Goal: Task Accomplishment & Management: Complete application form

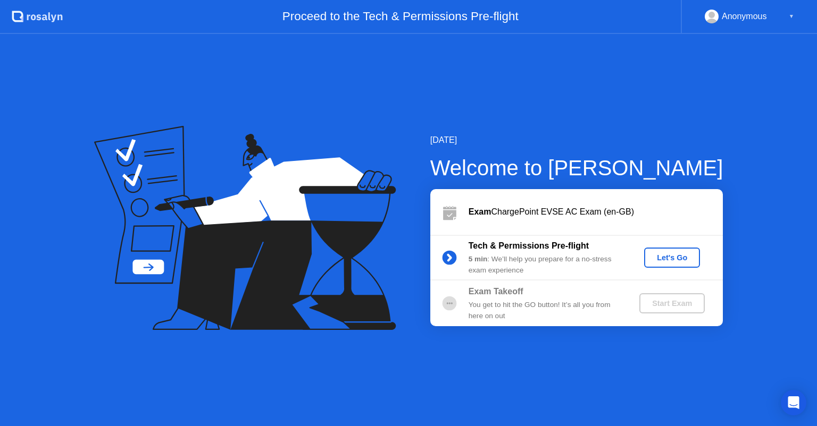
click at [679, 255] on div "Let's Go" at bounding box center [671, 258] width 47 height 9
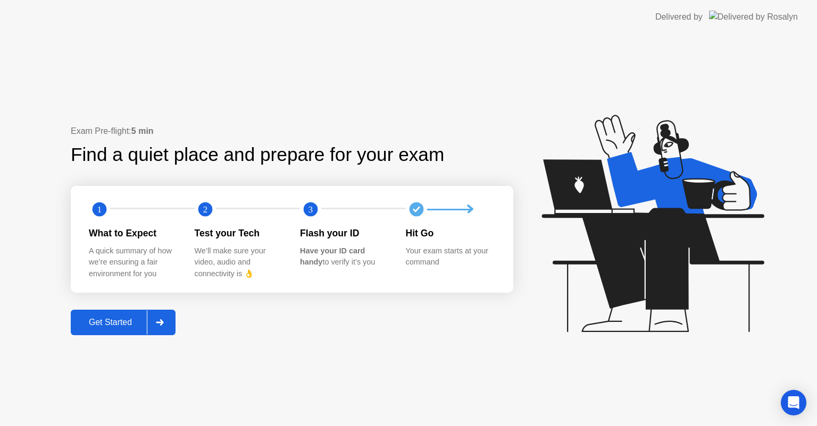
click at [108, 325] on div "Get Started" at bounding box center [110, 323] width 73 height 10
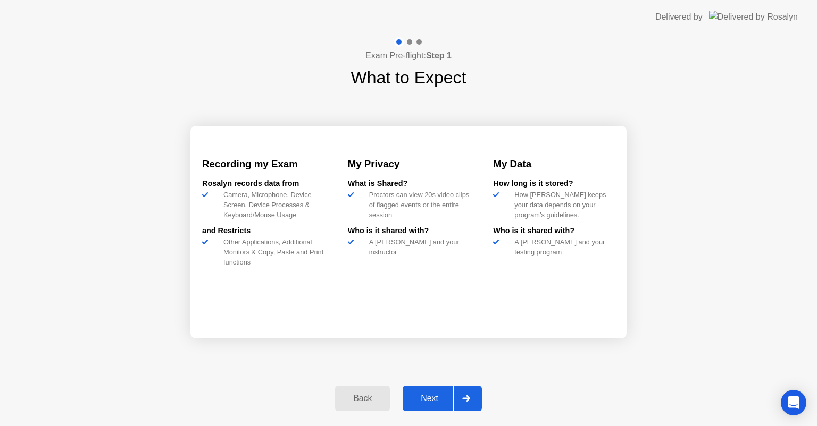
click at [428, 389] on button "Next" at bounding box center [442, 399] width 79 height 26
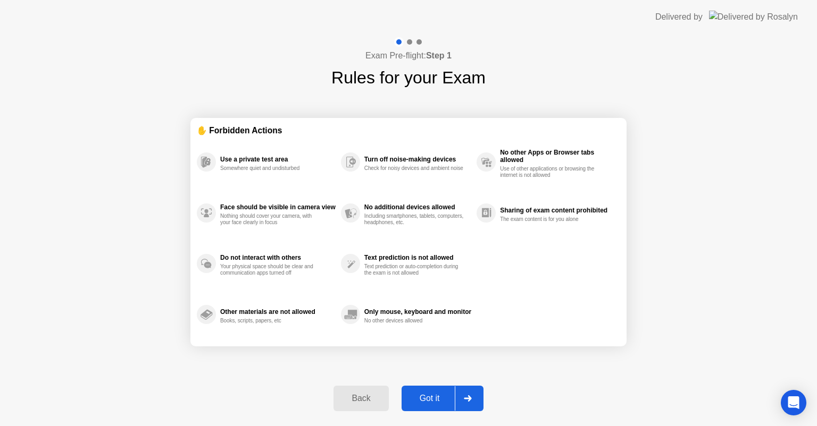
click at [425, 397] on div "Got it" at bounding box center [430, 399] width 50 height 10
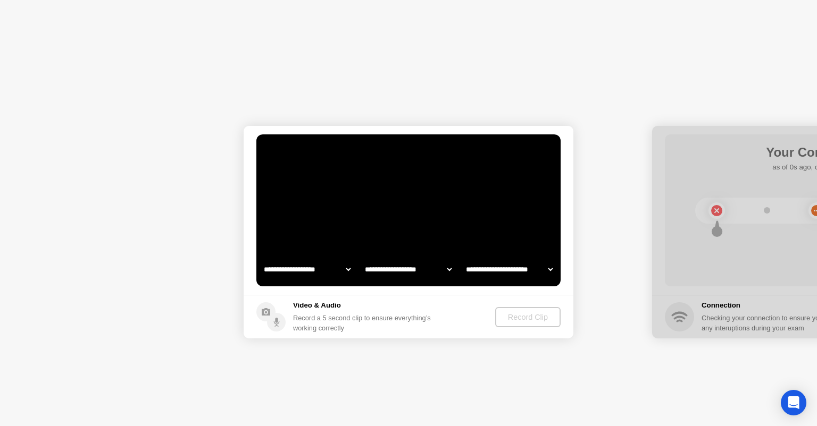
select select "**********"
select select "*******"
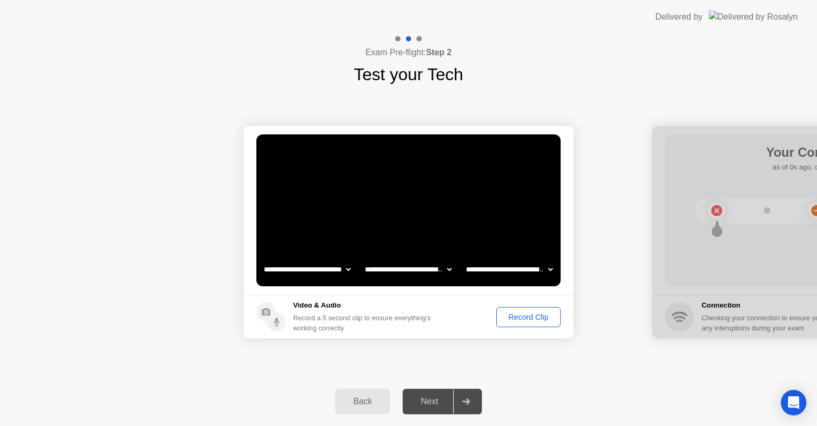
click at [531, 322] on div "Record Clip" at bounding box center [528, 317] width 57 height 9
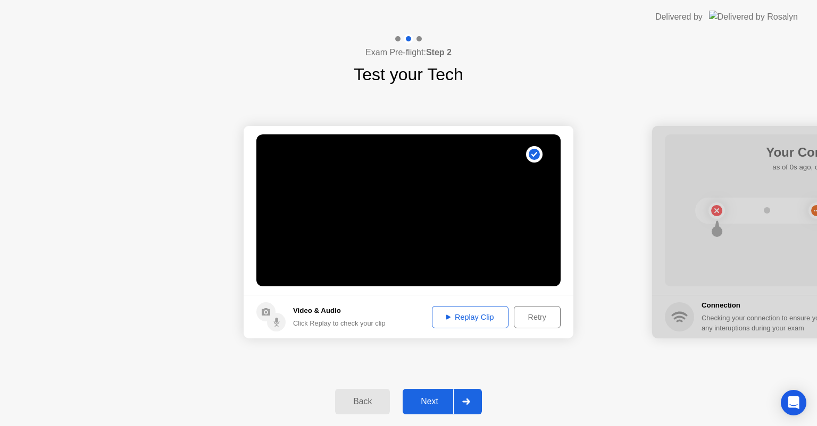
click at [480, 313] on div "Replay Clip" at bounding box center [470, 317] width 69 height 9
click at [542, 318] on div "Retry" at bounding box center [536, 317] width 39 height 9
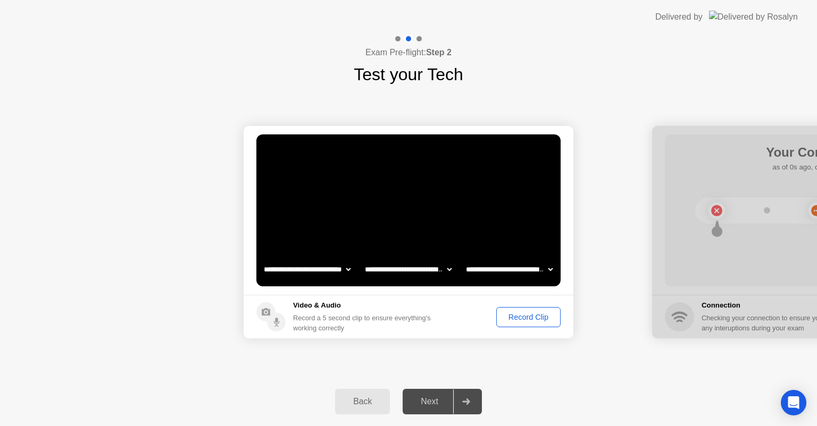
click at [542, 318] on div "Record Clip" at bounding box center [528, 317] width 57 height 9
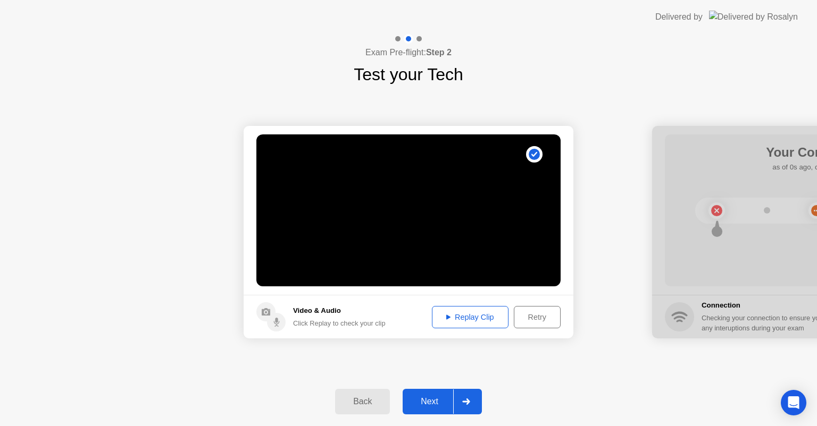
click at [426, 407] on div "Next" at bounding box center [429, 402] width 47 height 10
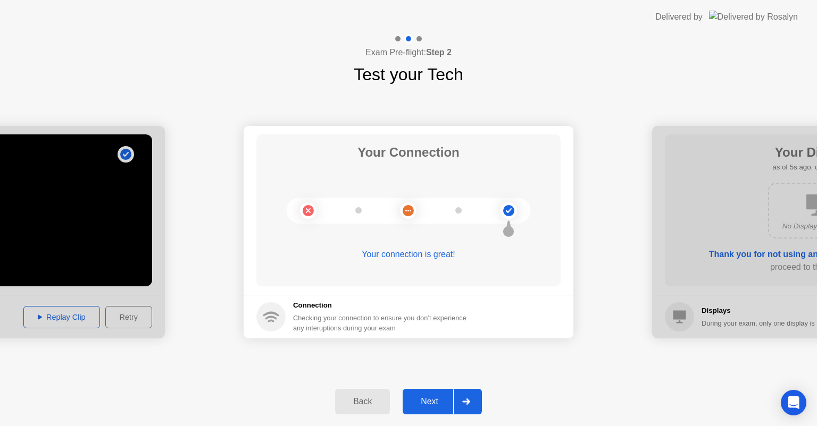
click at [433, 401] on div "Next" at bounding box center [429, 402] width 47 height 10
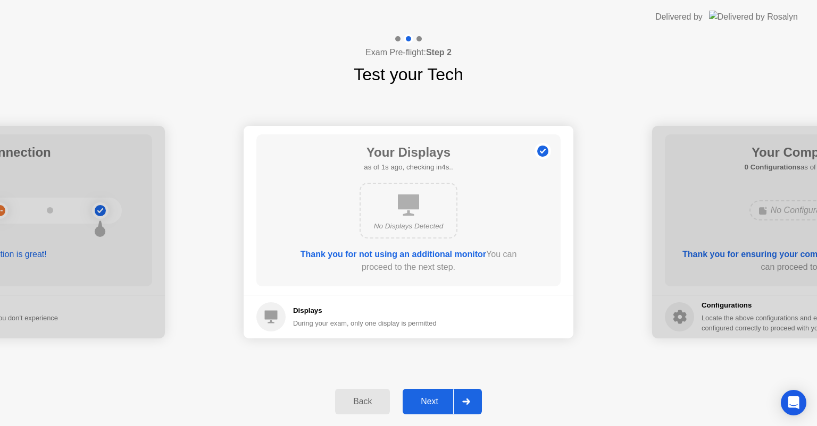
click at [433, 401] on div "Next" at bounding box center [429, 402] width 47 height 10
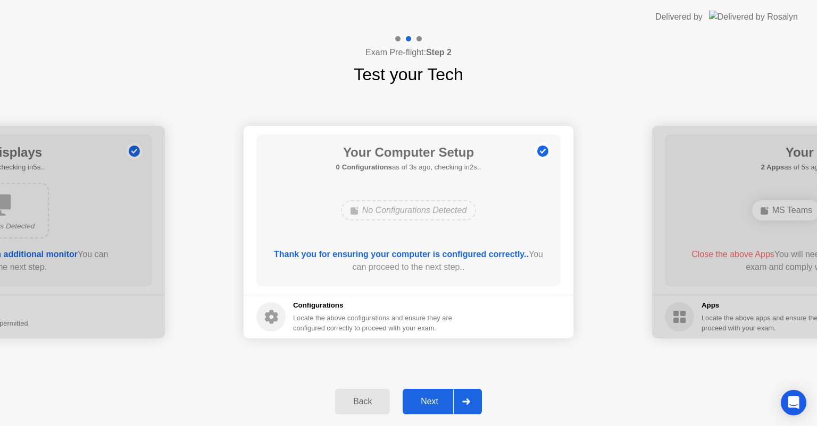
click at [433, 401] on div "Next" at bounding box center [429, 402] width 47 height 10
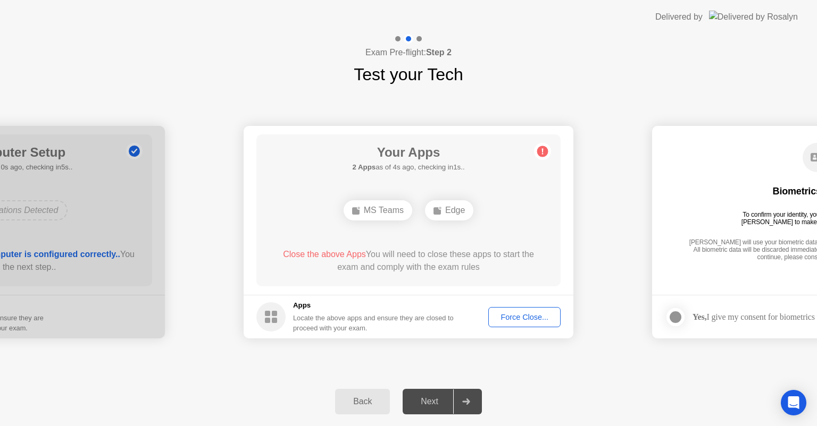
click at [500, 313] on div "Force Close..." at bounding box center [524, 317] width 65 height 9
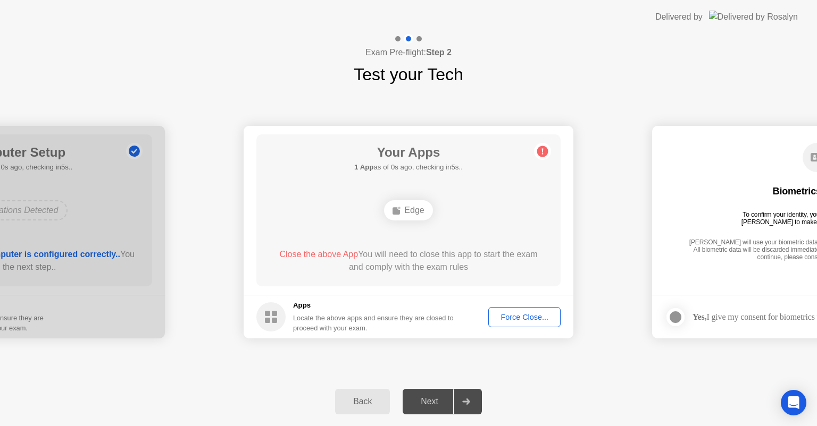
click at [513, 313] on div "Force Close..." at bounding box center [524, 317] width 65 height 9
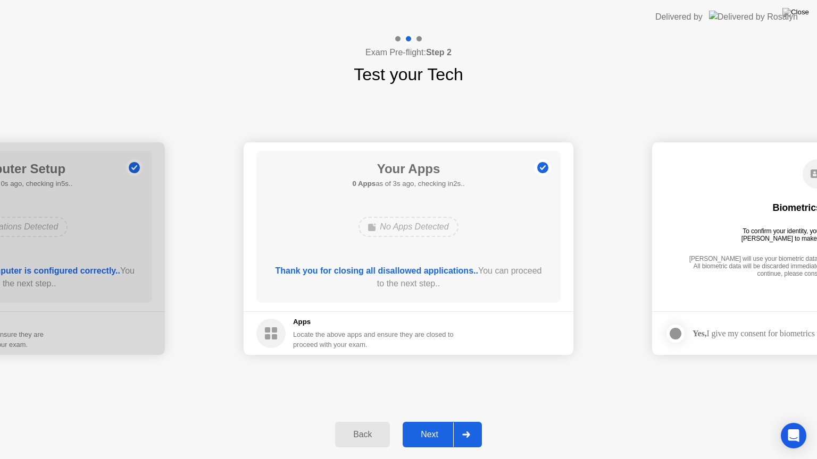
click at [411, 426] on div "Next" at bounding box center [429, 435] width 47 height 10
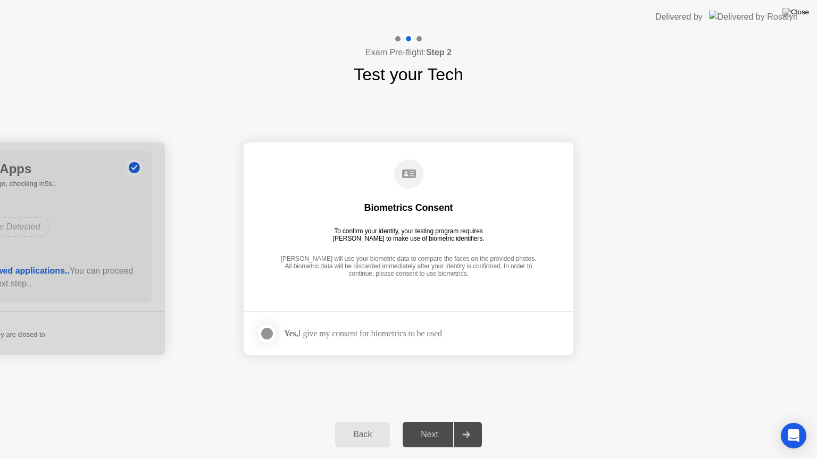
click at [440, 426] on div "Next" at bounding box center [429, 435] width 47 height 10
click at [267, 336] on div at bounding box center [267, 334] width 13 height 13
click at [419, 426] on div "Next" at bounding box center [429, 435] width 47 height 10
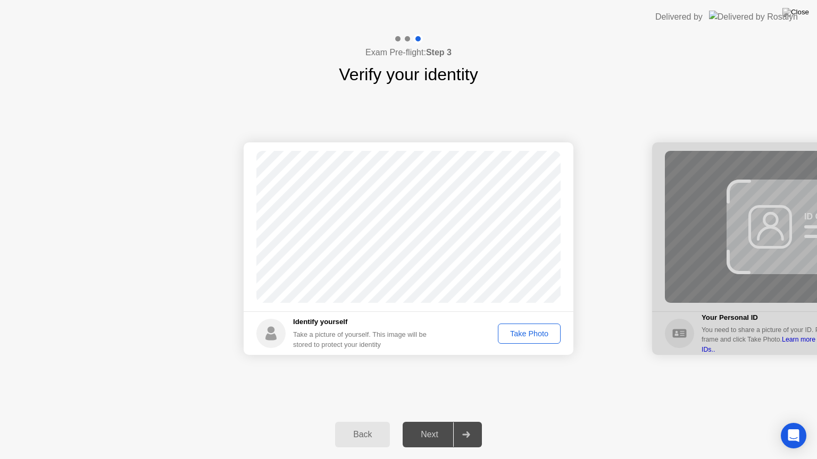
click at [525, 338] on div "Take Photo" at bounding box center [528, 334] width 55 height 9
click at [432, 426] on div "Next" at bounding box center [429, 435] width 47 height 10
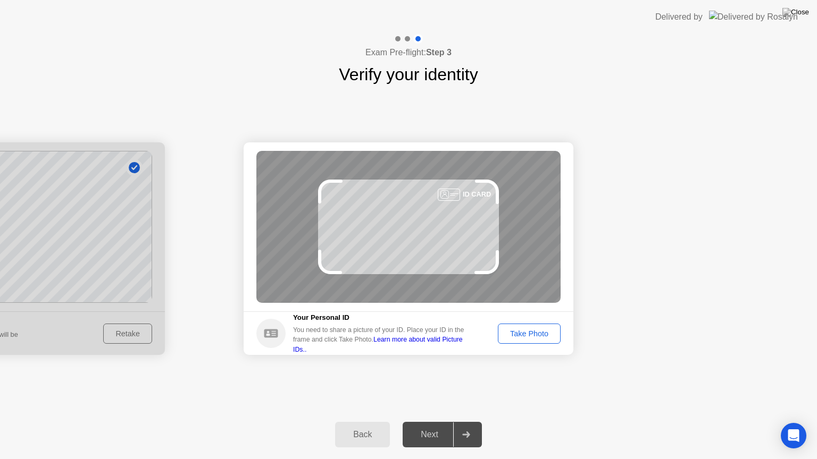
click at [528, 331] on div "Take Photo" at bounding box center [528, 334] width 55 height 9
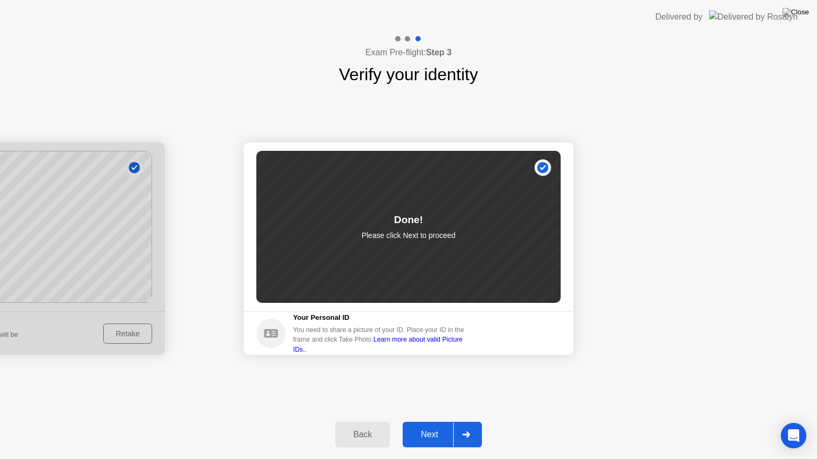
click at [429, 426] on div "Next" at bounding box center [429, 435] width 47 height 10
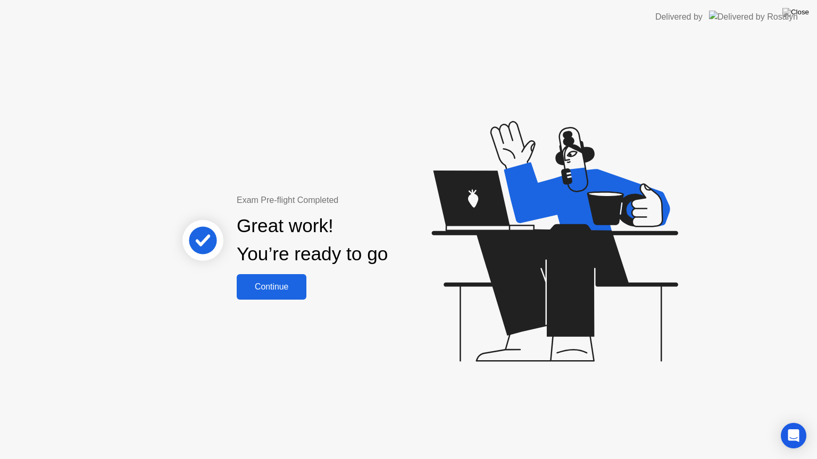
click at [272, 291] on div "Continue" at bounding box center [271, 287] width 63 height 10
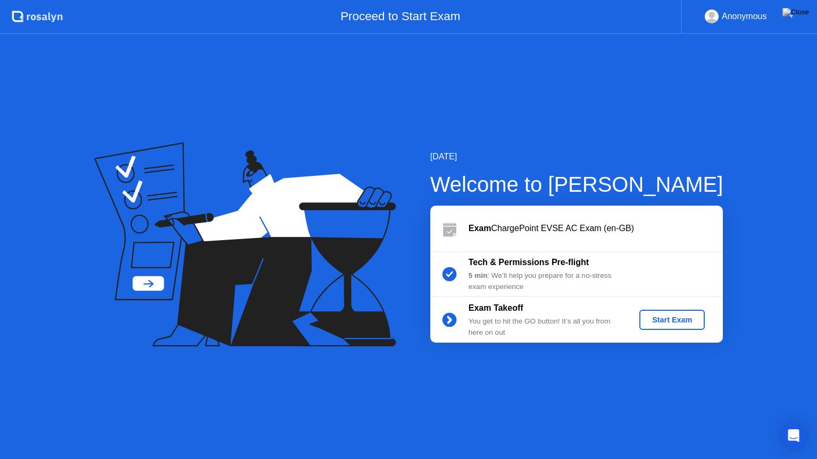
click at [666, 320] on div "Start Exam" at bounding box center [671, 320] width 57 height 9
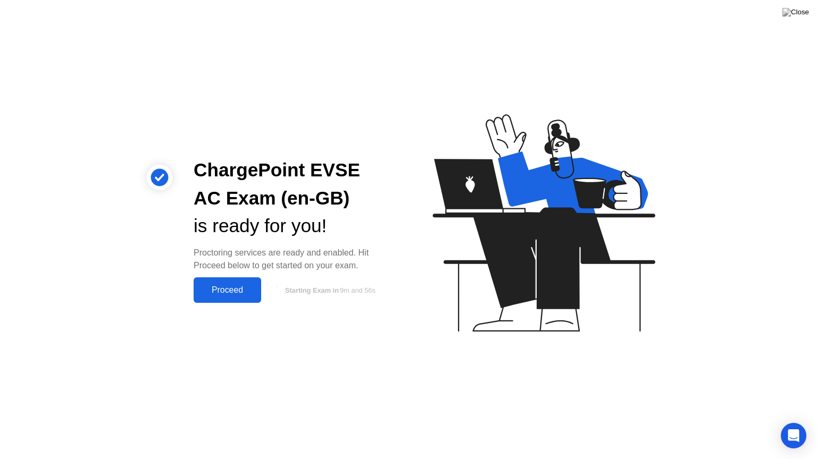
click at [212, 288] on div "Proceed" at bounding box center [227, 291] width 61 height 10
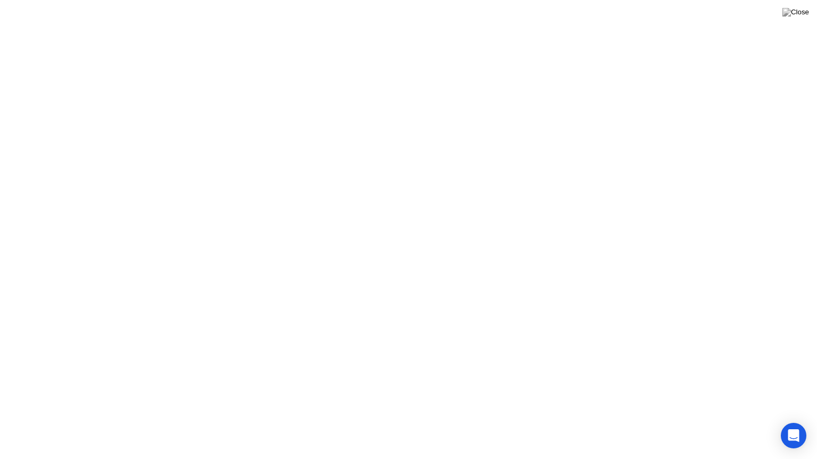
click div "Welcome to ChargePoint EVSE AC Exam (en-GB) We’re loading up your exam..."
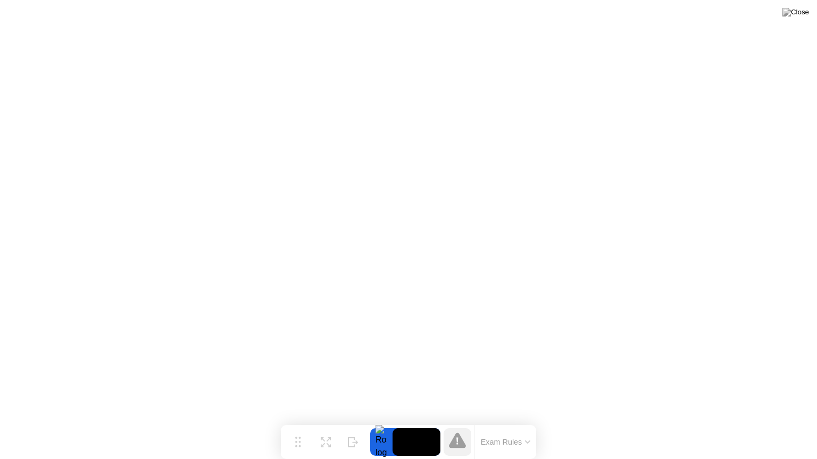
click at [520, 426] on button "Exam Rules" at bounding box center [506, 443] width 56 height 10
